Goal: Task Accomplishment & Management: Use online tool/utility

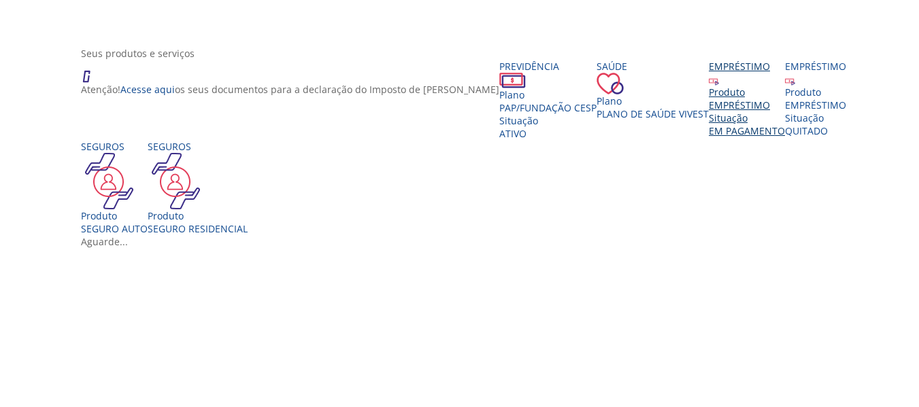
scroll to position [340, 0]
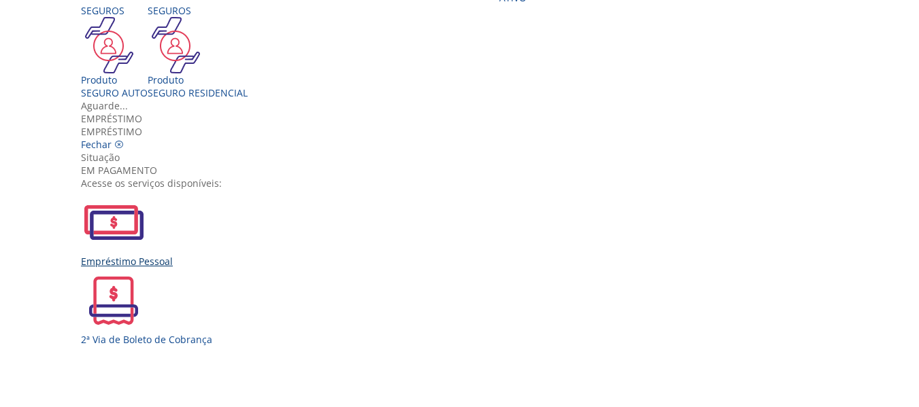
click at [146, 220] on img "Vivest" at bounding box center [113, 222] width 65 height 65
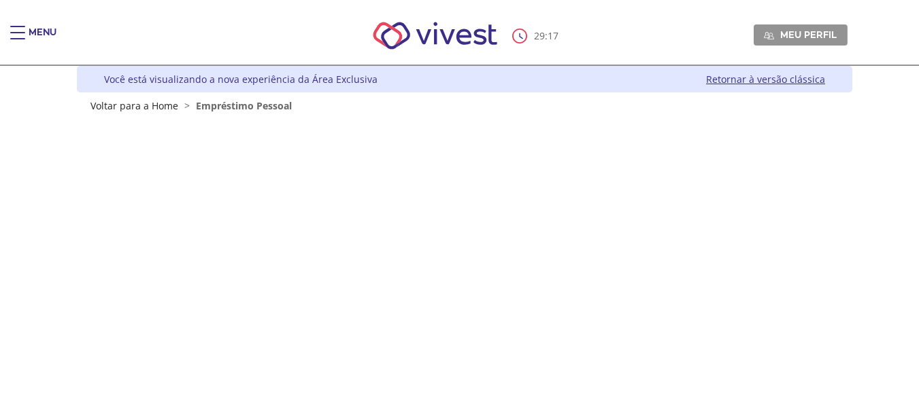
click at [22, 31] on div "Main header" at bounding box center [17, 39] width 15 height 27
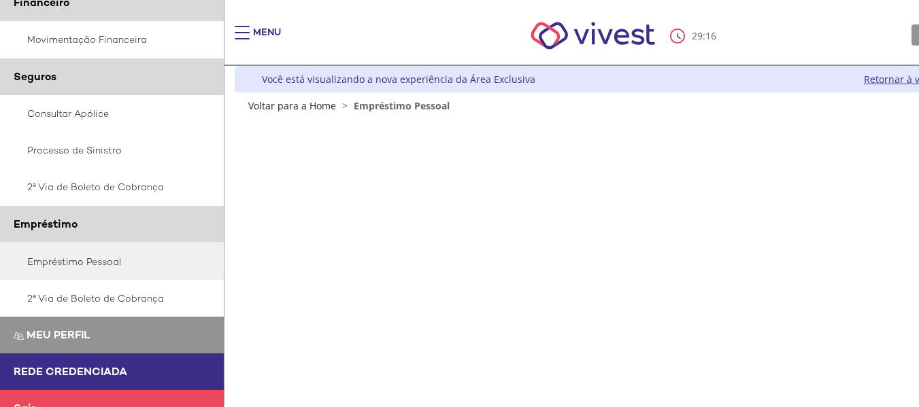
scroll to position [365, 0]
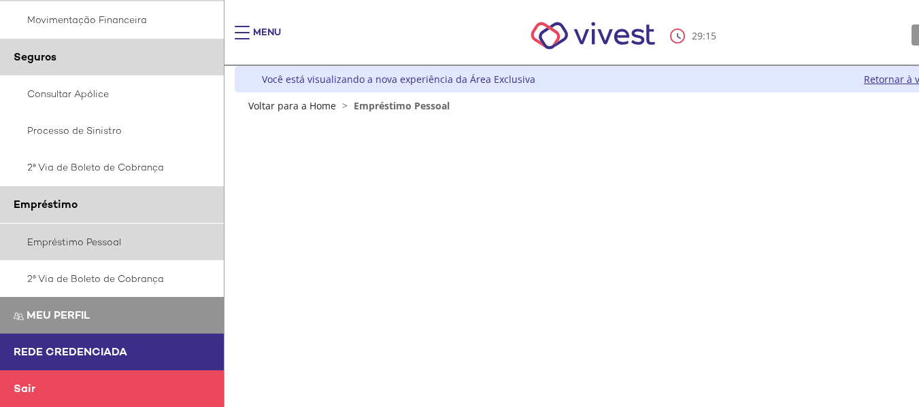
click at [82, 239] on link "Empréstimo Pessoal" at bounding box center [112, 242] width 224 height 37
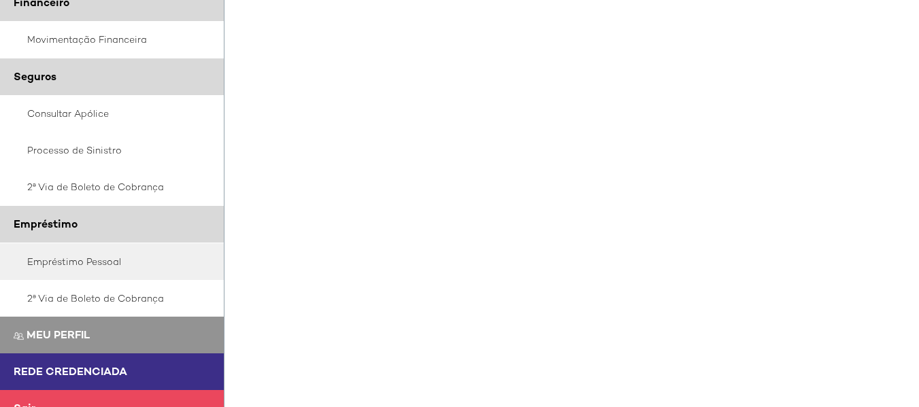
scroll to position [68, 0]
